Goal: Transaction & Acquisition: Download file/media

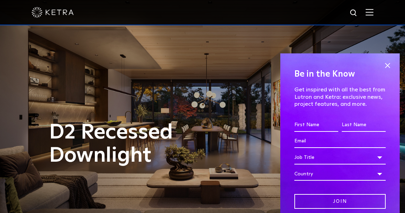
click at [373, 13] on img at bounding box center [369, 12] width 8 height 7
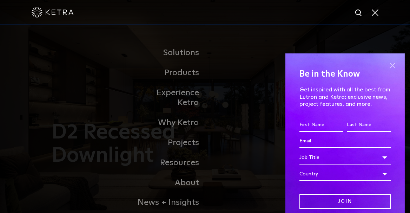
click at [387, 64] on span at bounding box center [392, 65] width 11 height 11
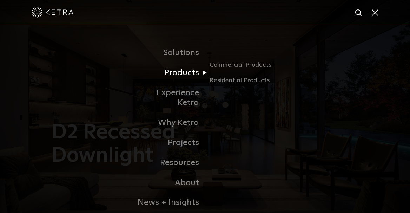
click at [180, 68] on link "Products" at bounding box center [169, 73] width 72 height 20
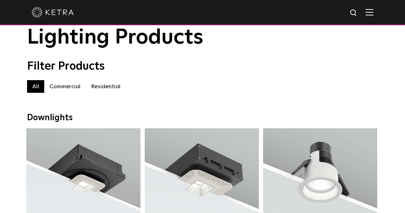
scroll to position [31, 0]
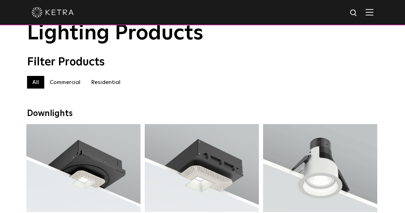
click at [102, 81] on label "Residential" at bounding box center [106, 82] width 40 height 13
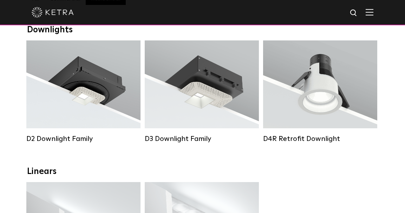
scroll to position [117, 0]
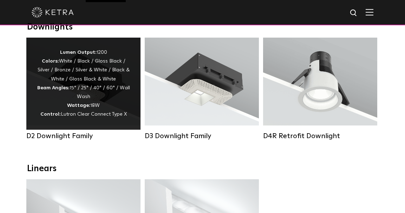
click at [98, 80] on div "Lumen Output: 1200 Colors: White / Black / Gloss Black / Silver / Bronze / Silv…" at bounding box center [83, 83] width 93 height 71
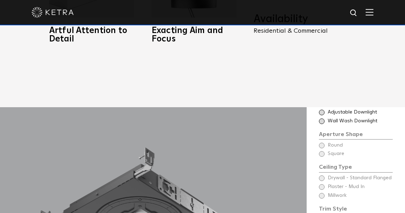
scroll to position [492, 0]
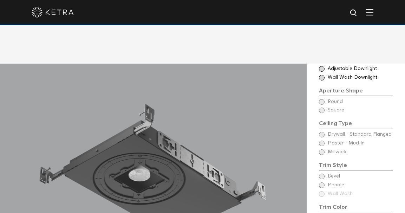
click at [320, 66] on span at bounding box center [322, 69] width 6 height 6
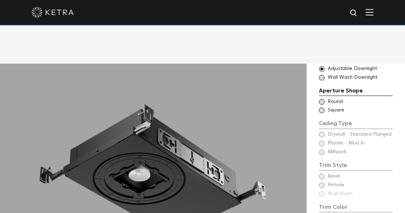
click at [321, 107] on span at bounding box center [322, 110] width 6 height 6
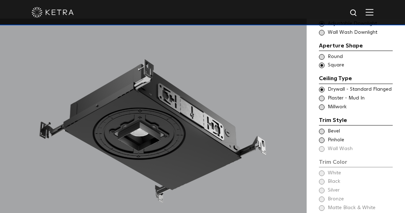
scroll to position [541, 0]
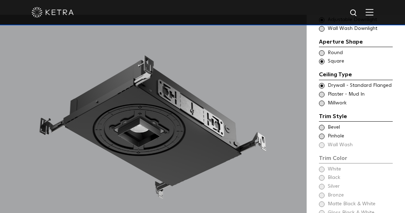
click at [322, 100] on span at bounding box center [322, 103] width 6 height 6
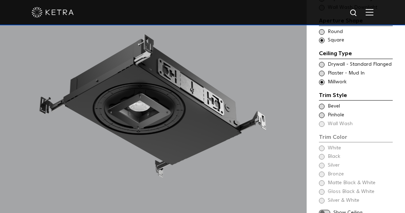
scroll to position [574, 0]
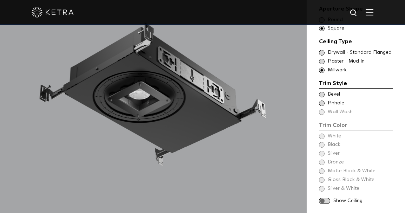
click at [320, 92] on span at bounding box center [322, 95] width 6 height 6
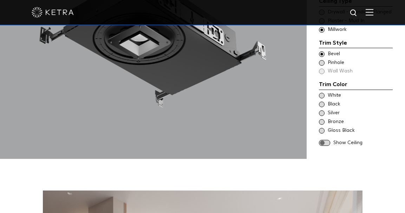
scroll to position [639, 0]
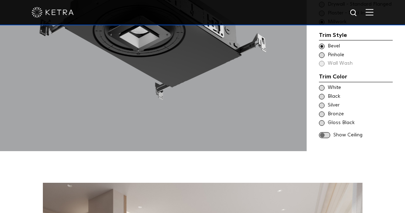
click at [323, 85] on span at bounding box center [322, 88] width 6 height 6
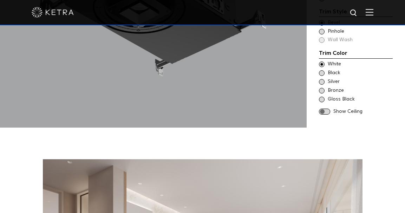
scroll to position [672, 0]
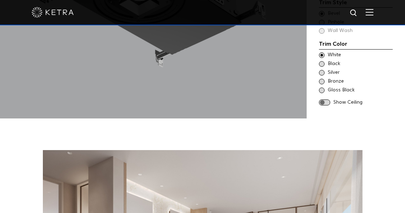
click at [321, 99] on span at bounding box center [324, 102] width 11 height 6
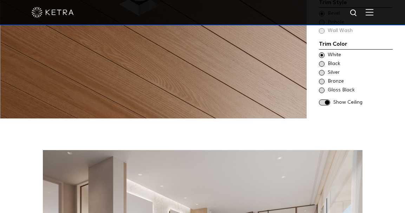
click at [326, 99] on span at bounding box center [324, 102] width 11 height 6
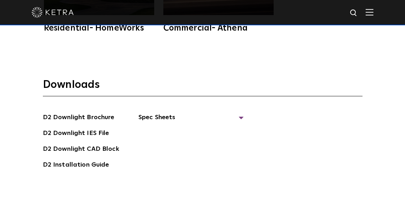
scroll to position [1719, 0]
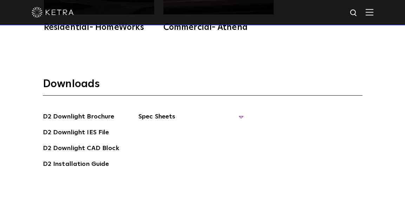
click at [240, 112] on span "Spec Sheets" at bounding box center [190, 119] width 105 height 15
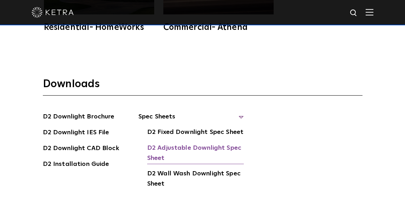
click at [202, 143] on link "D2 Adjustable Downlight Spec Sheet" at bounding box center [195, 153] width 97 height 21
